Goal: Navigation & Orientation: Find specific page/section

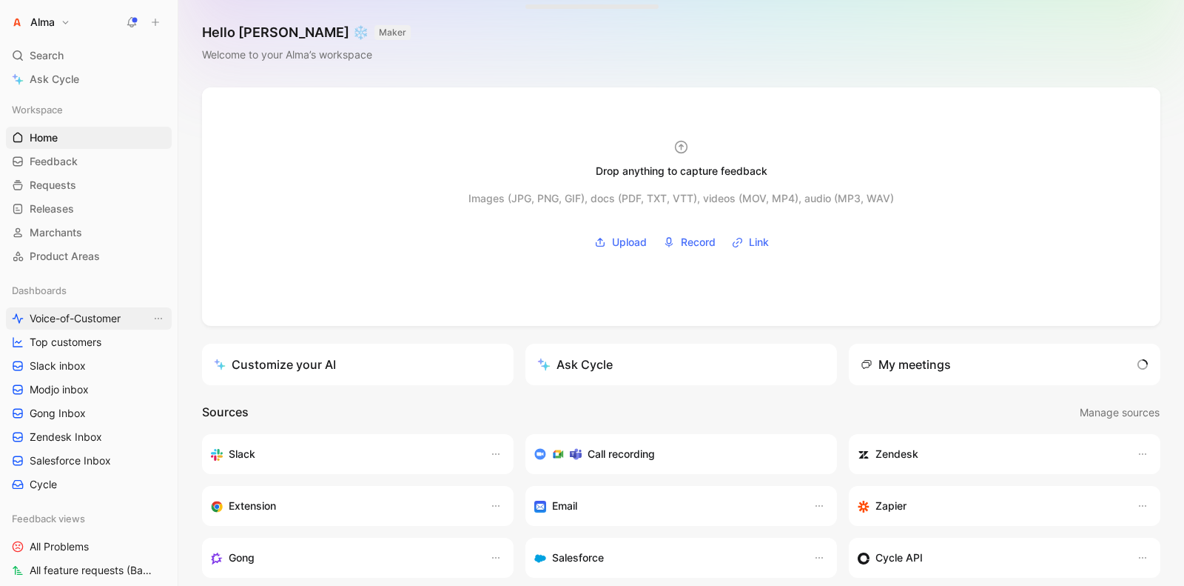
click at [68, 309] on link "Voice-of-Customer" at bounding box center [89, 318] width 166 height 22
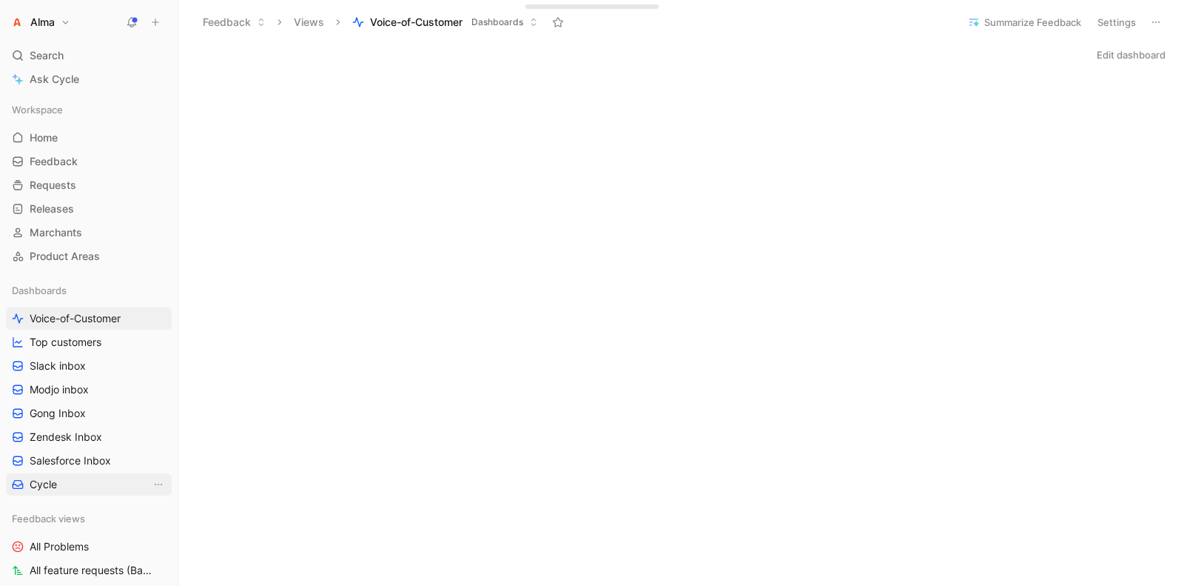
click at [56, 473] on link "Cycle" at bounding box center [89, 484] width 166 height 22
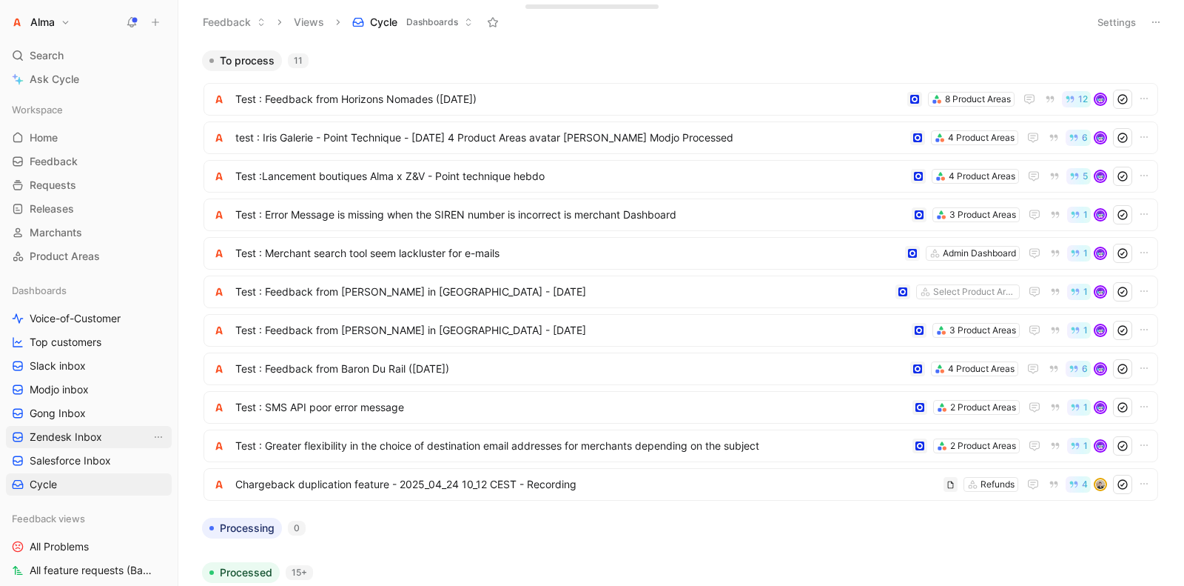
click at [66, 431] on span "Zendesk Inbox" at bounding box center [66, 436] width 73 height 15
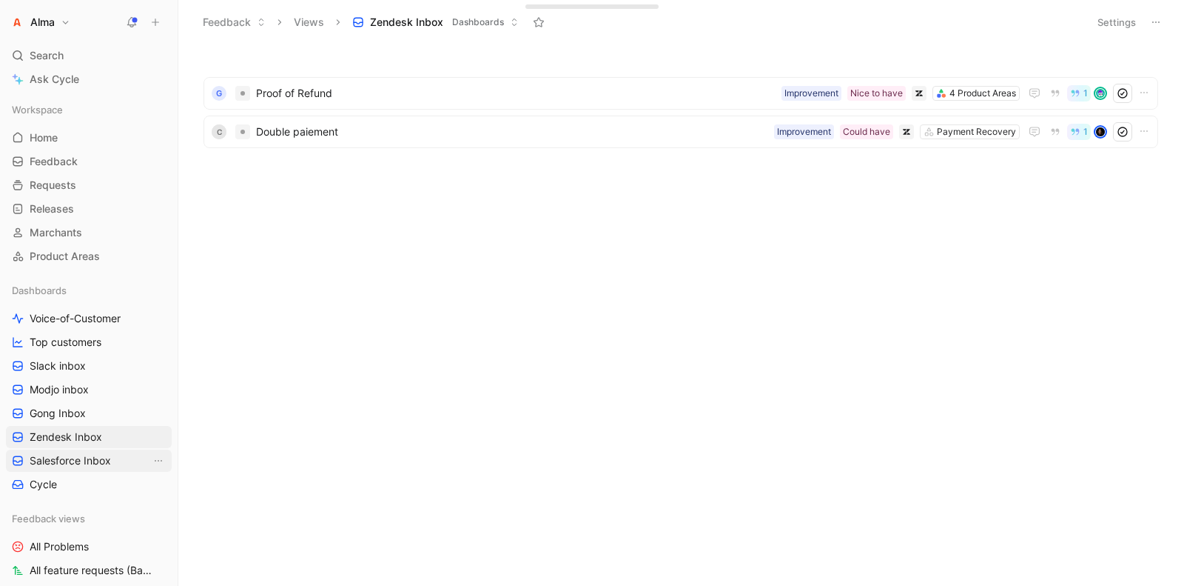
click at [60, 457] on span "Salesforce Inbox" at bounding box center [70, 460] width 81 height 15
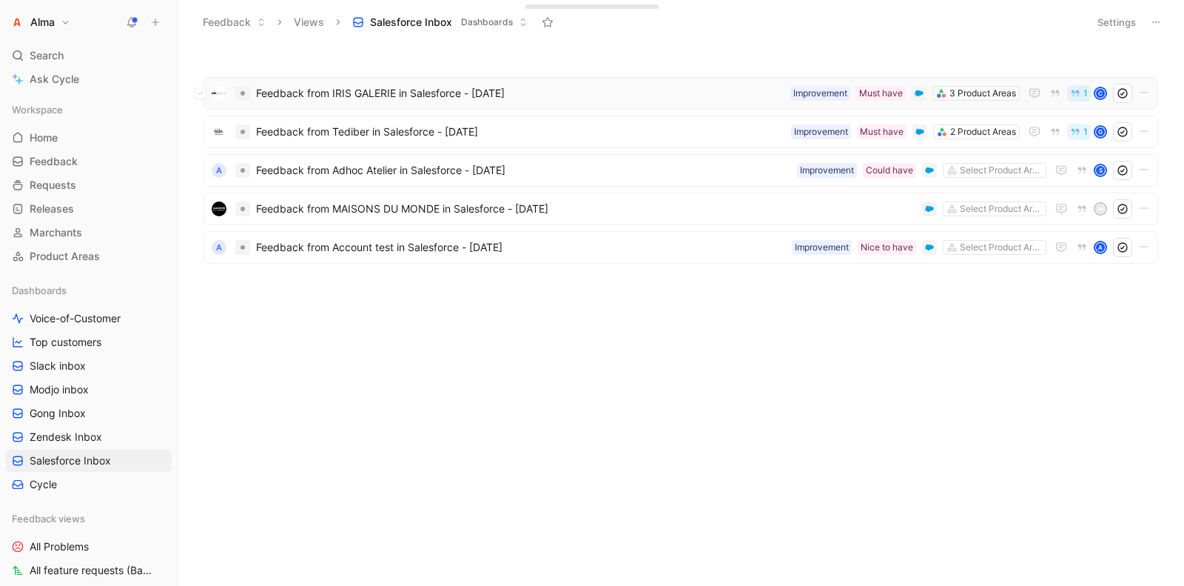
click at [284, 99] on span "Feedback from IRIS GALERIE in Salesforce - [DATE]" at bounding box center [520, 93] width 529 height 18
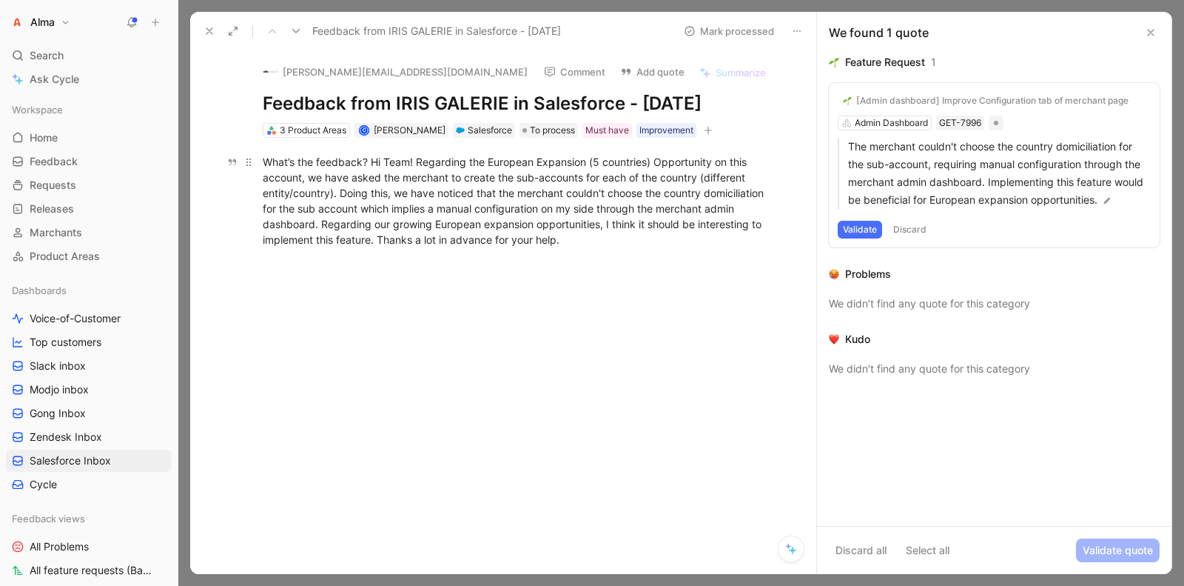
click at [423, 199] on div "What’s the feedback? Hi Team! Regarding the European Expansion (5 countries) Op…" at bounding box center [519, 200] width 512 height 93
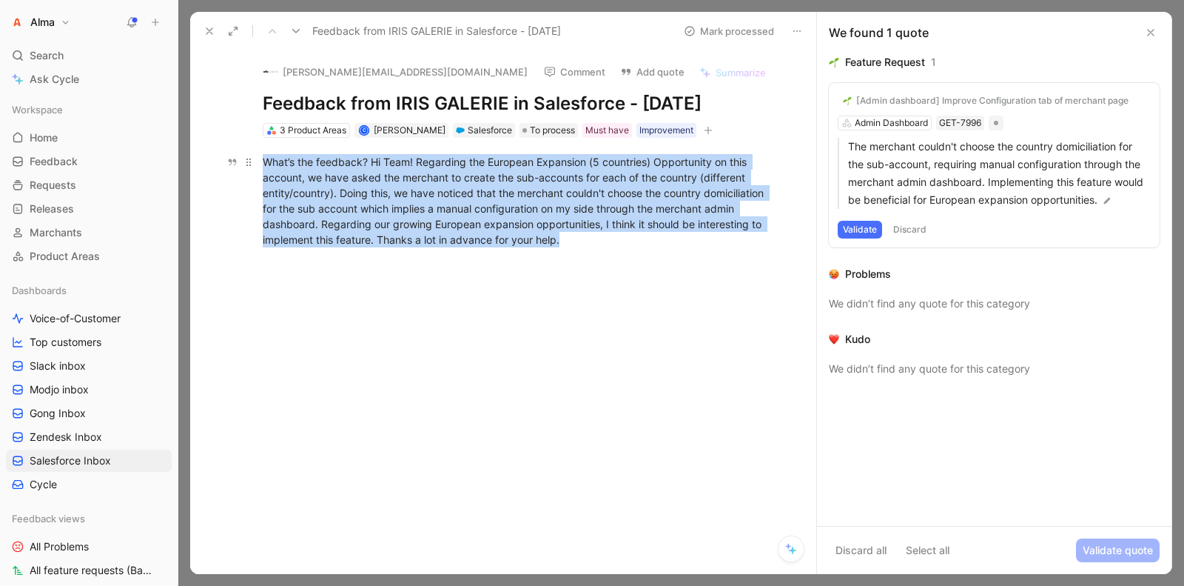
click at [423, 199] on div "What’s the feedback? Hi Team! Regarding the European Expansion (5 countries) Op…" at bounding box center [519, 200] width 512 height 93
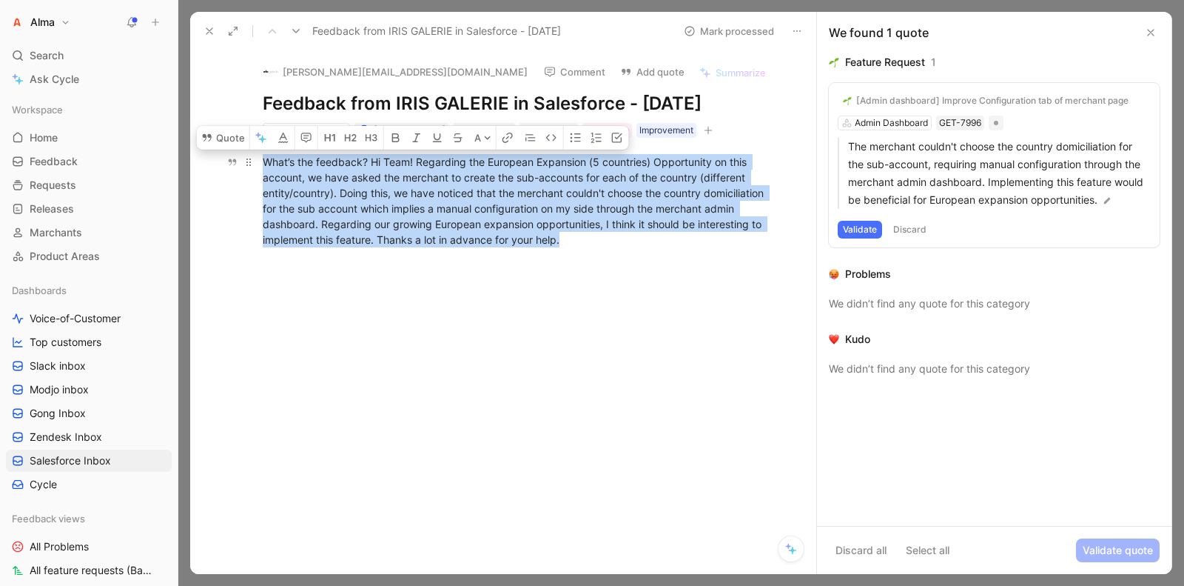
click at [423, 199] on div "What’s the feedback? Hi Team! Regarding the European Expansion (5 countries) Op…" at bounding box center [519, 200] width 512 height 93
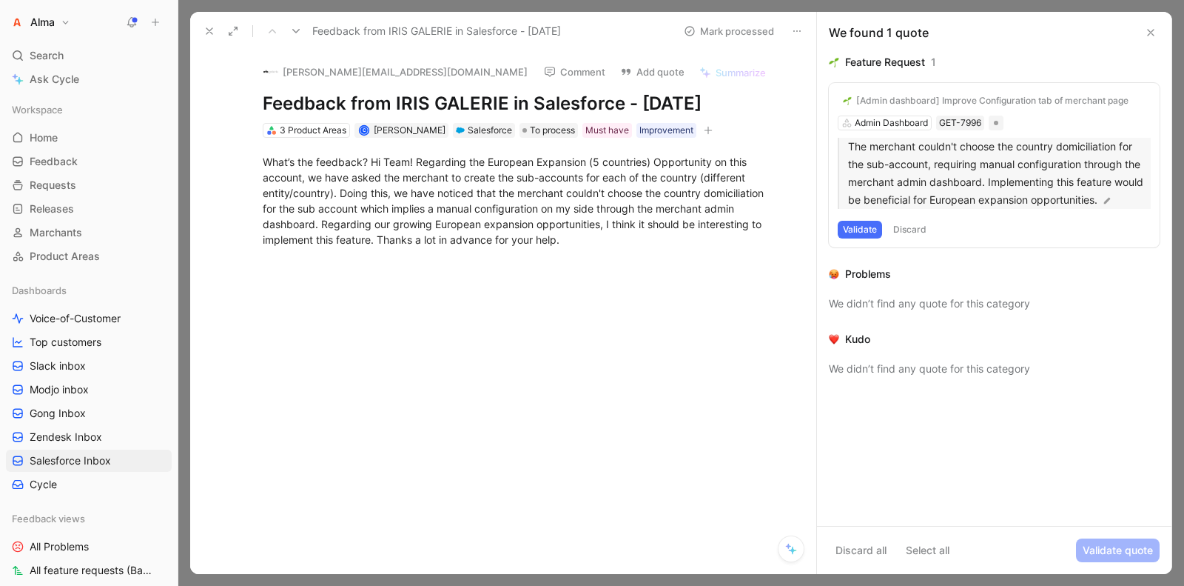
click at [894, 176] on p "The merchant couldn't choose the country domiciliation for the sub-account, req…" at bounding box center [999, 173] width 303 height 71
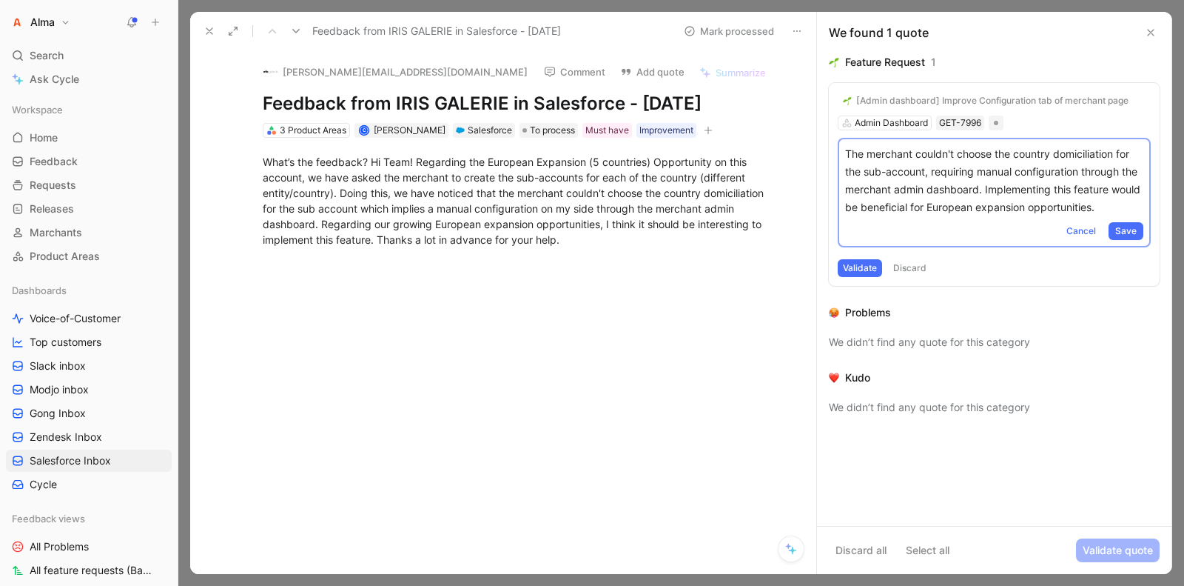
click at [1063, 278] on div "[Admin dashboard] Improve Configuration tab of merchant page Admin Dashboard GE…" at bounding box center [994, 184] width 331 height 203
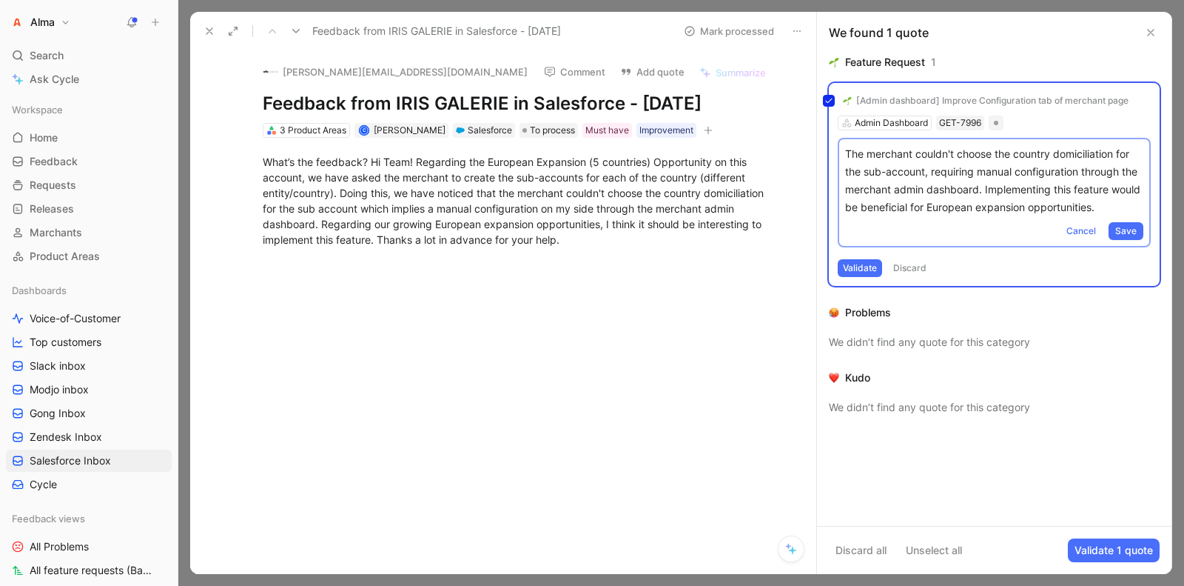
click at [1063, 278] on div "[Admin dashboard] Improve Configuration tab of merchant page Admin Dashboard GE…" at bounding box center [994, 184] width 331 height 203
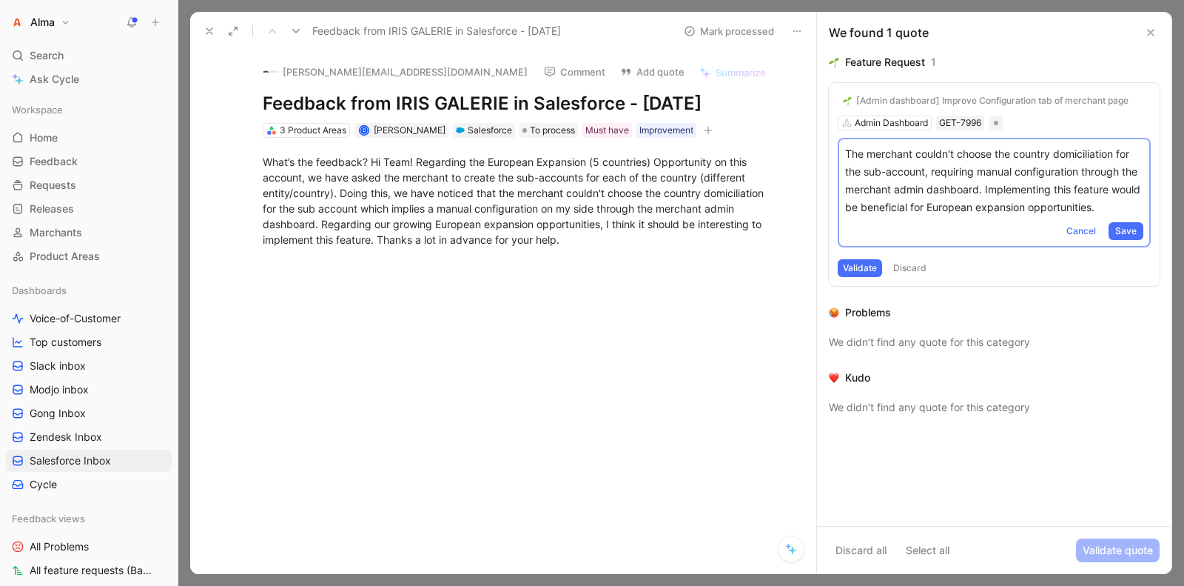
click at [1148, 36] on use at bounding box center [1151, 33] width 6 height 6
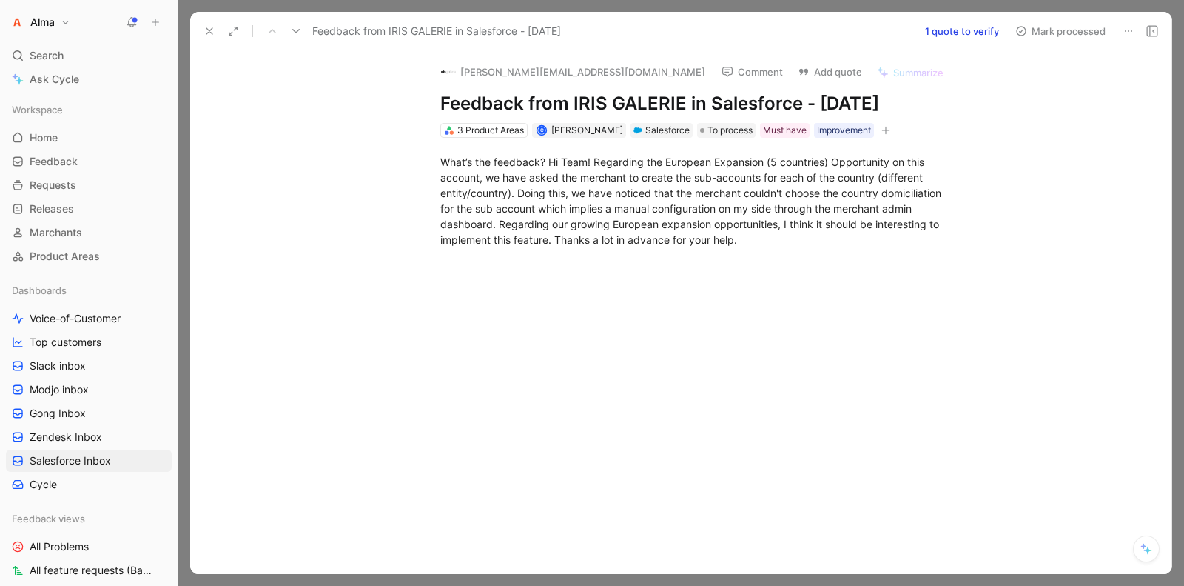
click at [221, 21] on div at bounding box center [229, 31] width 60 height 21
click at [214, 27] on icon at bounding box center [210, 31] width 12 height 12
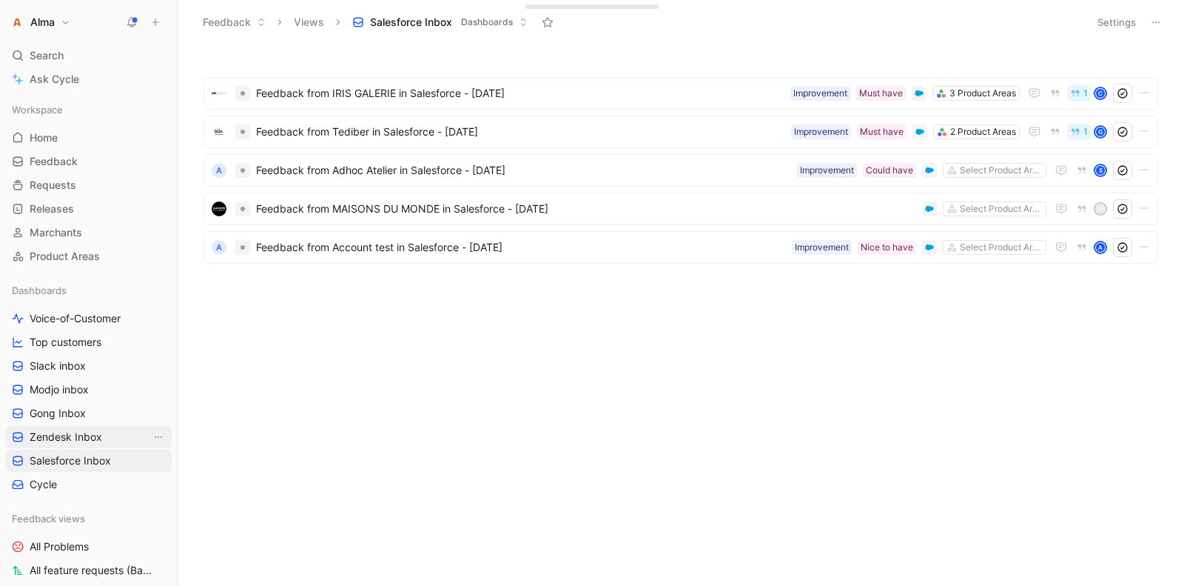
click at [63, 437] on span "Zendesk Inbox" at bounding box center [66, 436] width 73 height 15
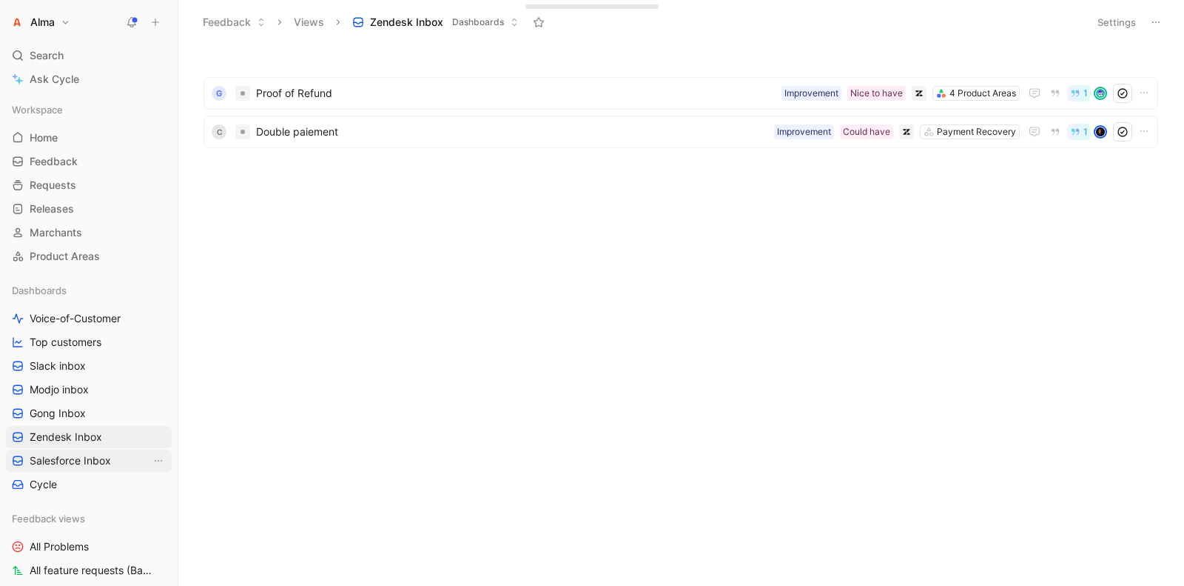
click at [61, 469] on link "Salesforce Inbox" at bounding box center [89, 460] width 166 height 22
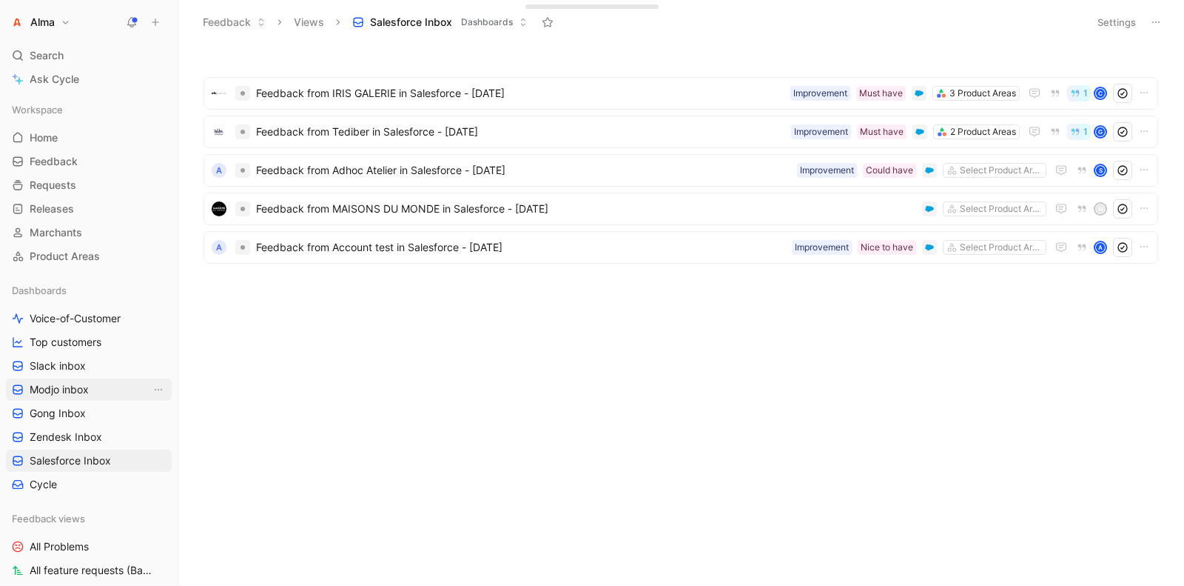
click at [30, 382] on span "Modjo inbox" at bounding box center [59, 389] width 59 height 15
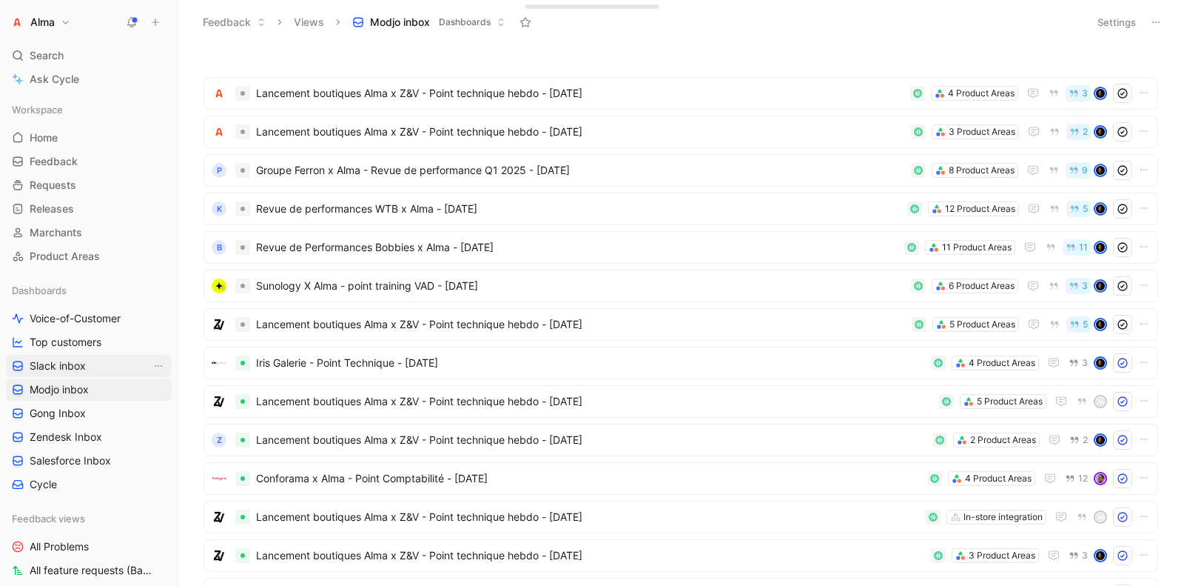
click at [54, 362] on span "Slack inbox" at bounding box center [58, 365] width 56 height 15
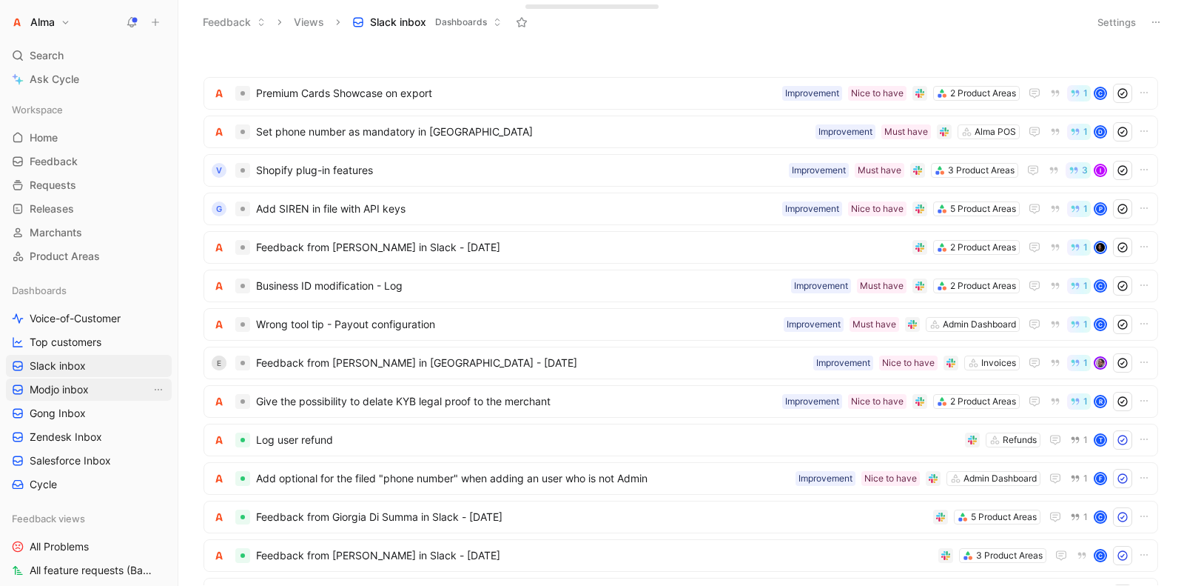
click at [61, 388] on span "Modjo inbox" at bounding box center [59, 389] width 59 height 15
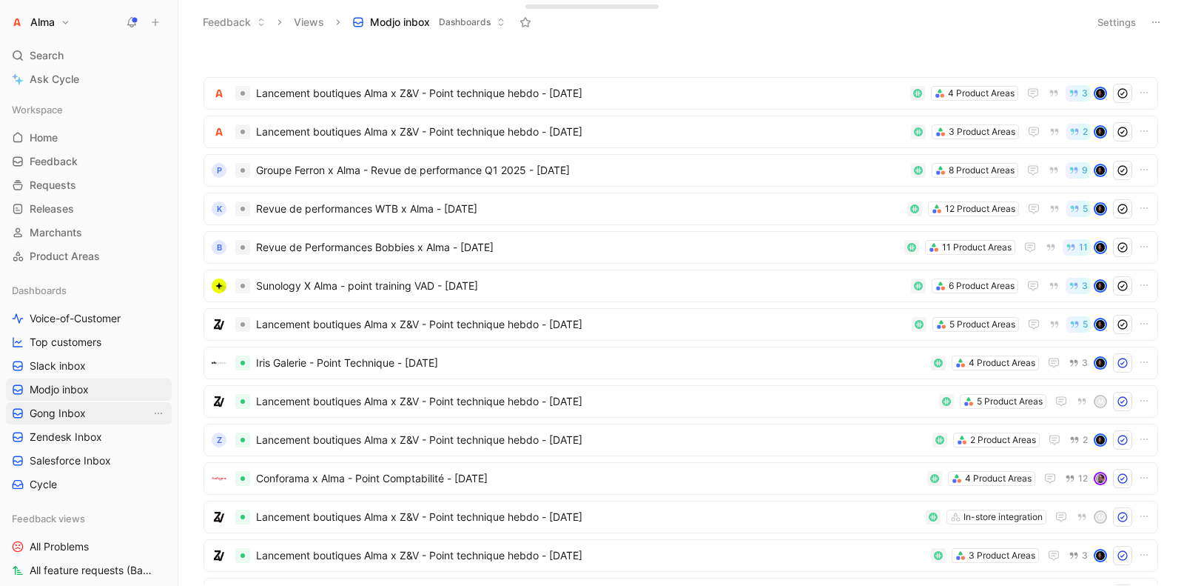
click at [56, 415] on span "Gong Inbox" at bounding box center [58, 413] width 56 height 15
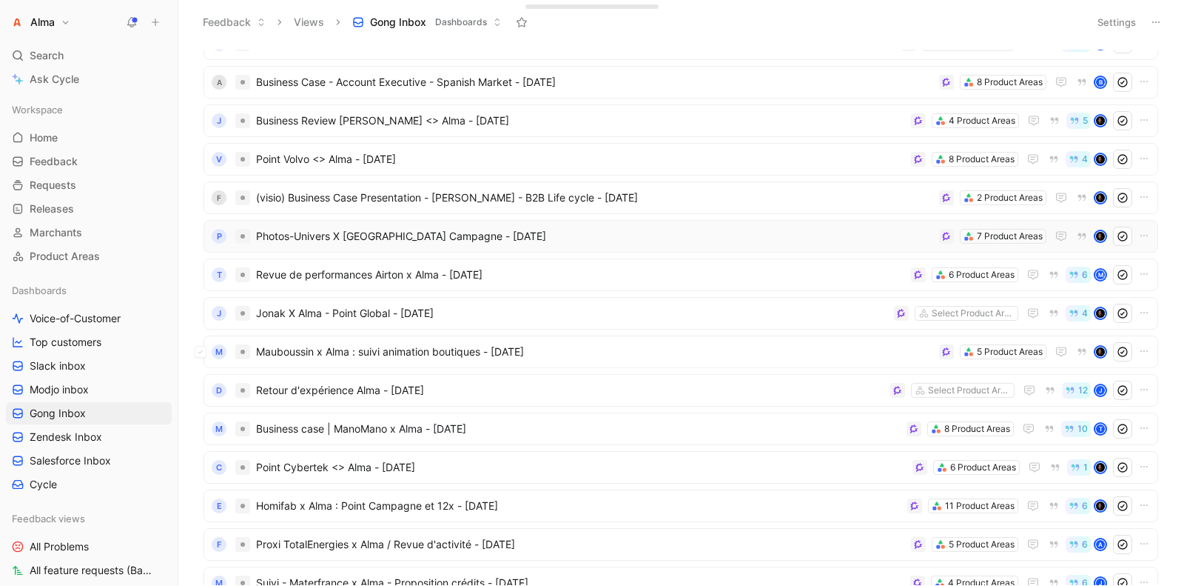
scroll to position [404, 0]
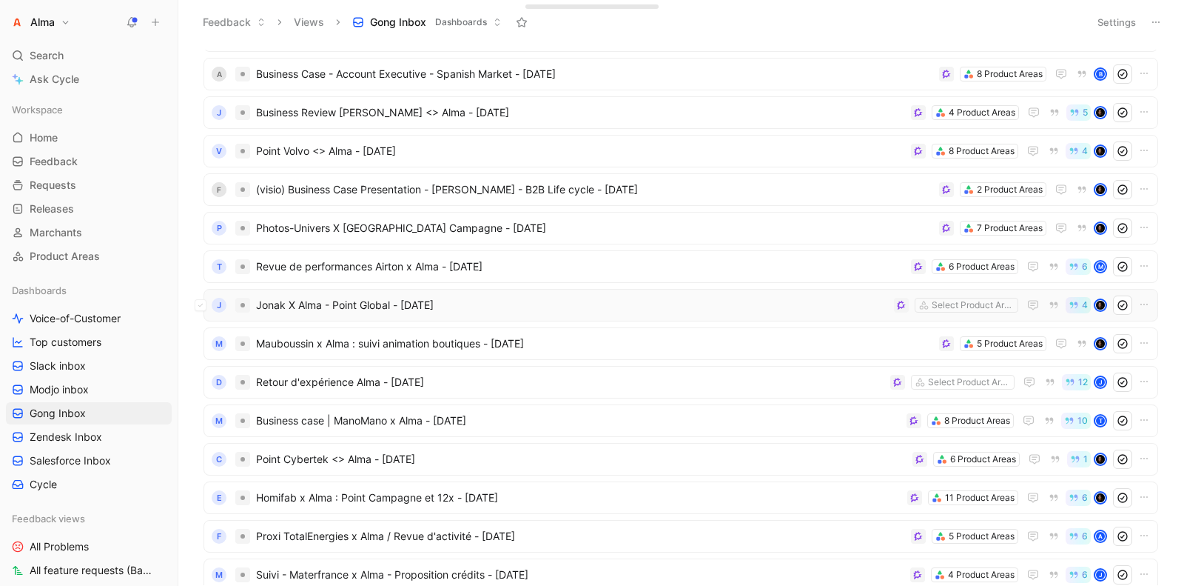
click at [294, 308] on span "Jonak X Alma - Point Global - [DATE]" at bounding box center [572, 305] width 632 height 18
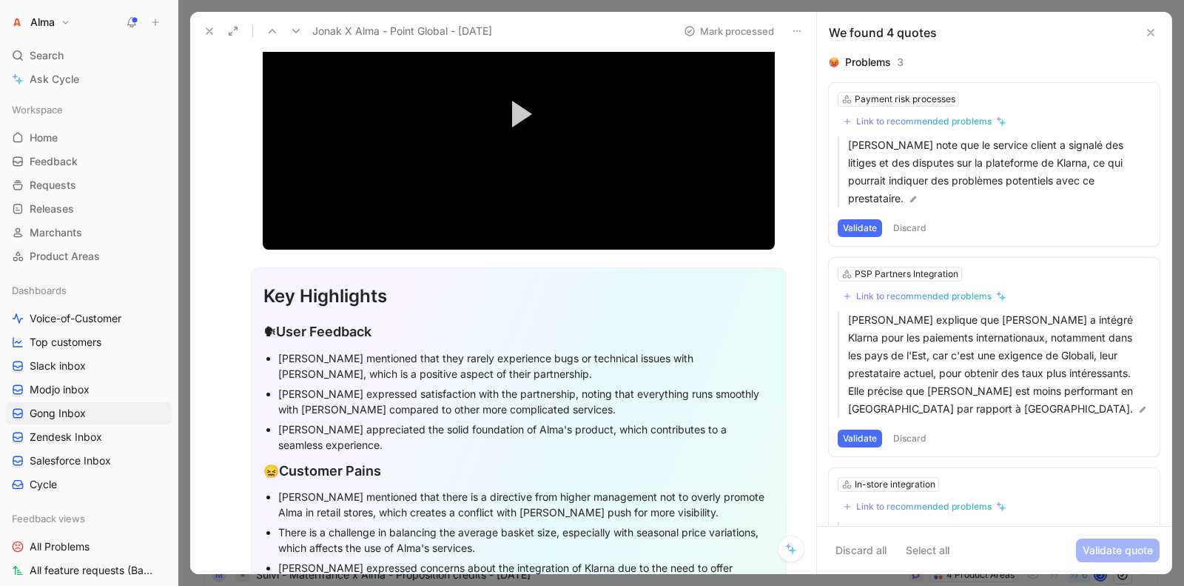
scroll to position [261, 0]
